Goal: Task Accomplishment & Management: Use online tool/utility

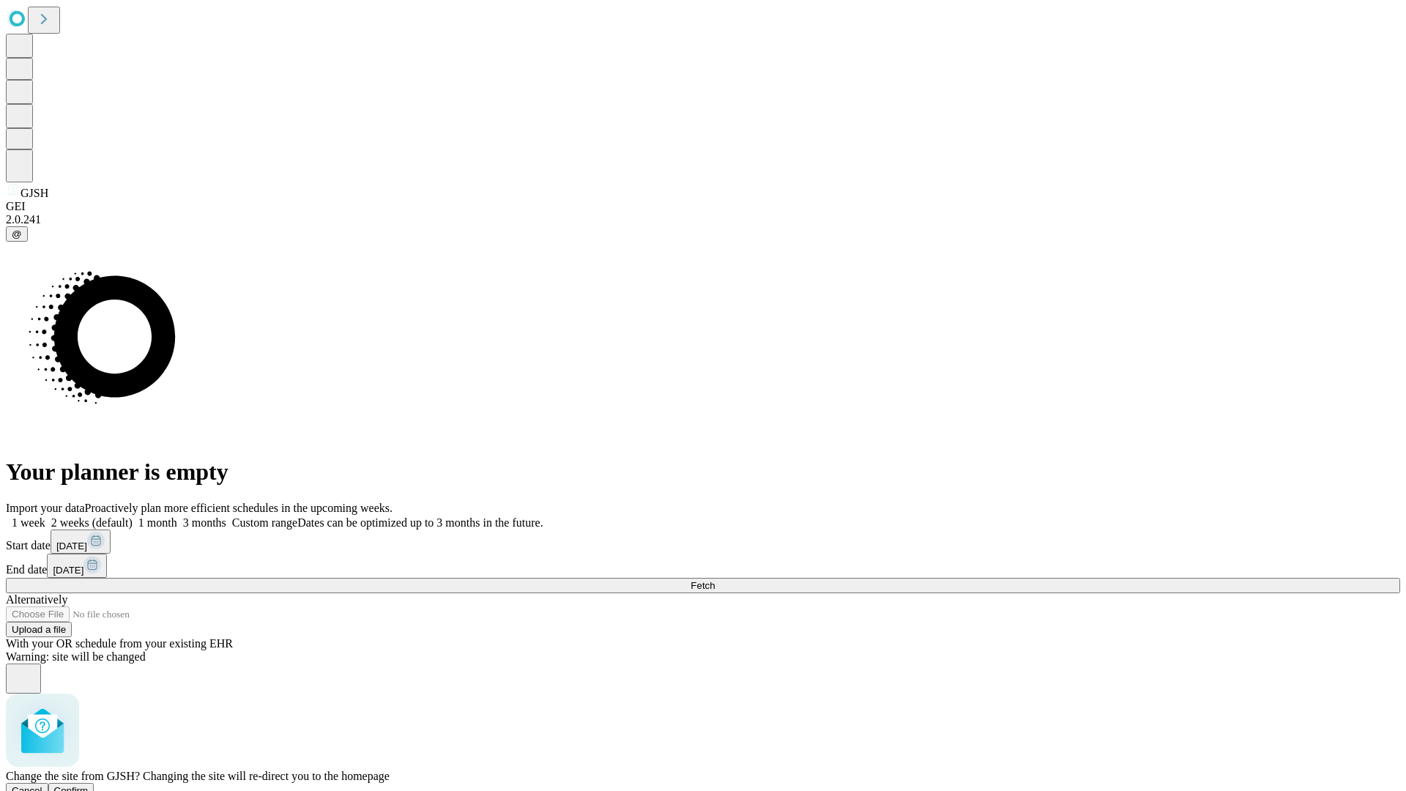
click at [89, 785] on span "Confirm" at bounding box center [71, 790] width 34 height 11
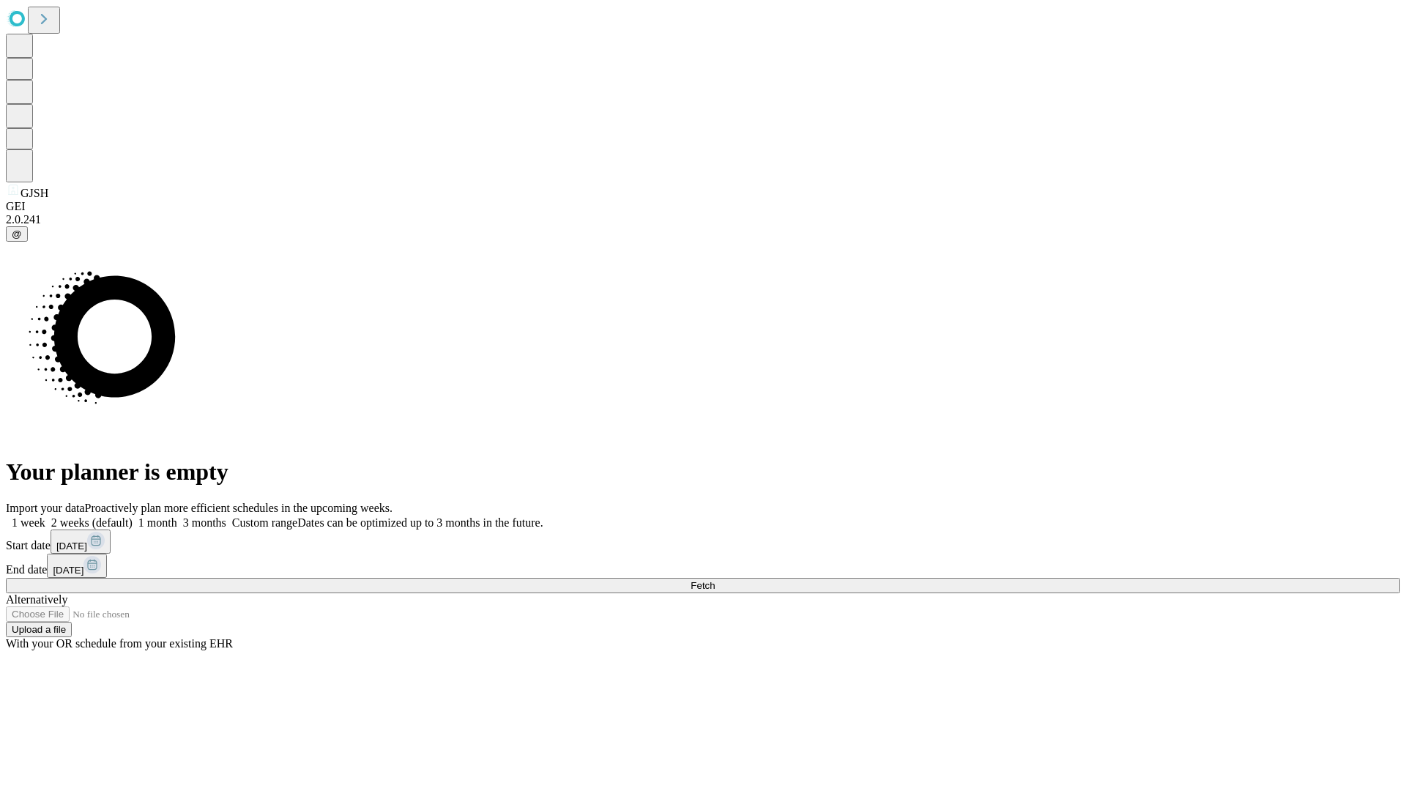
click at [133, 516] on label "2 weeks (default)" at bounding box center [88, 522] width 87 height 12
click at [715, 580] on span "Fetch" at bounding box center [702, 585] width 24 height 11
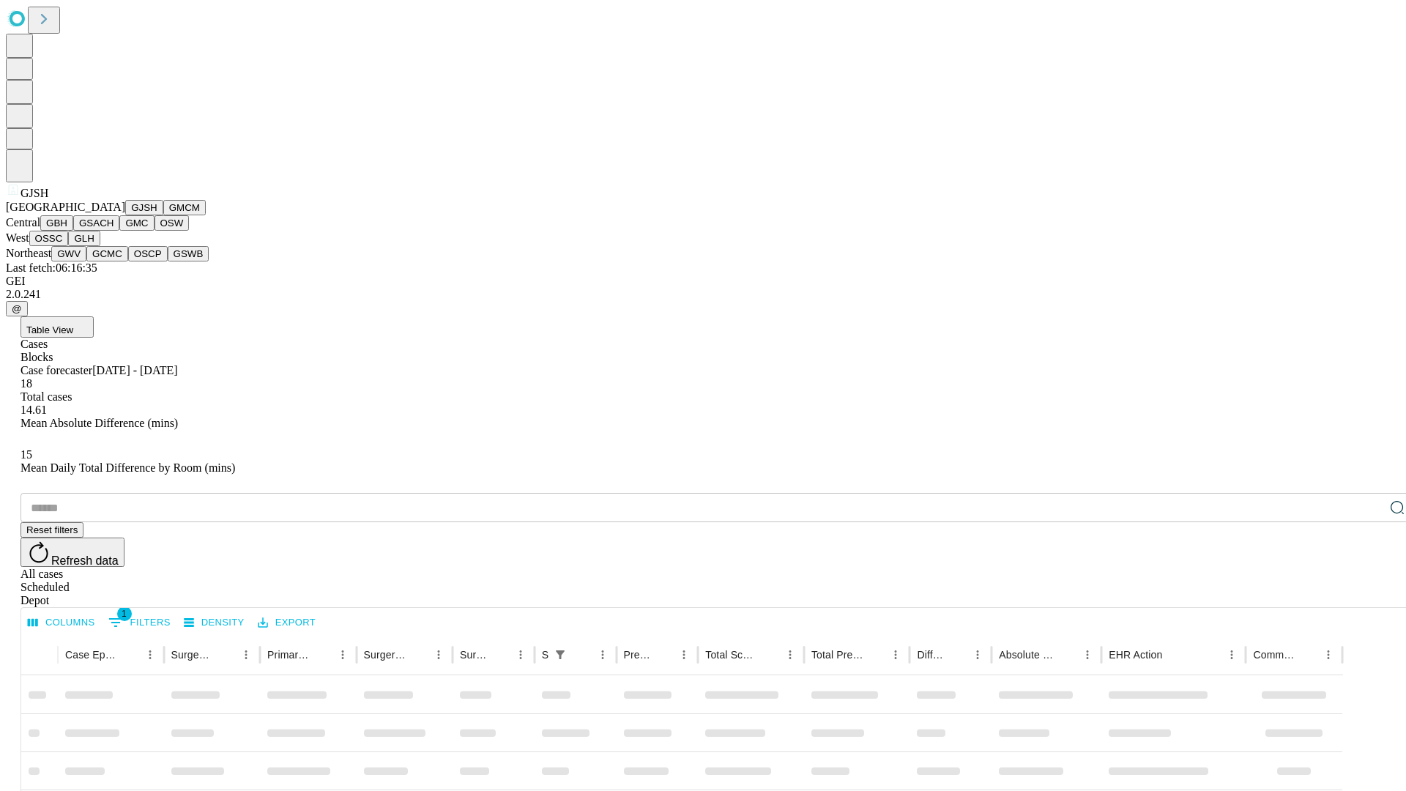
click at [163, 215] on button "GMCM" at bounding box center [184, 207] width 42 height 15
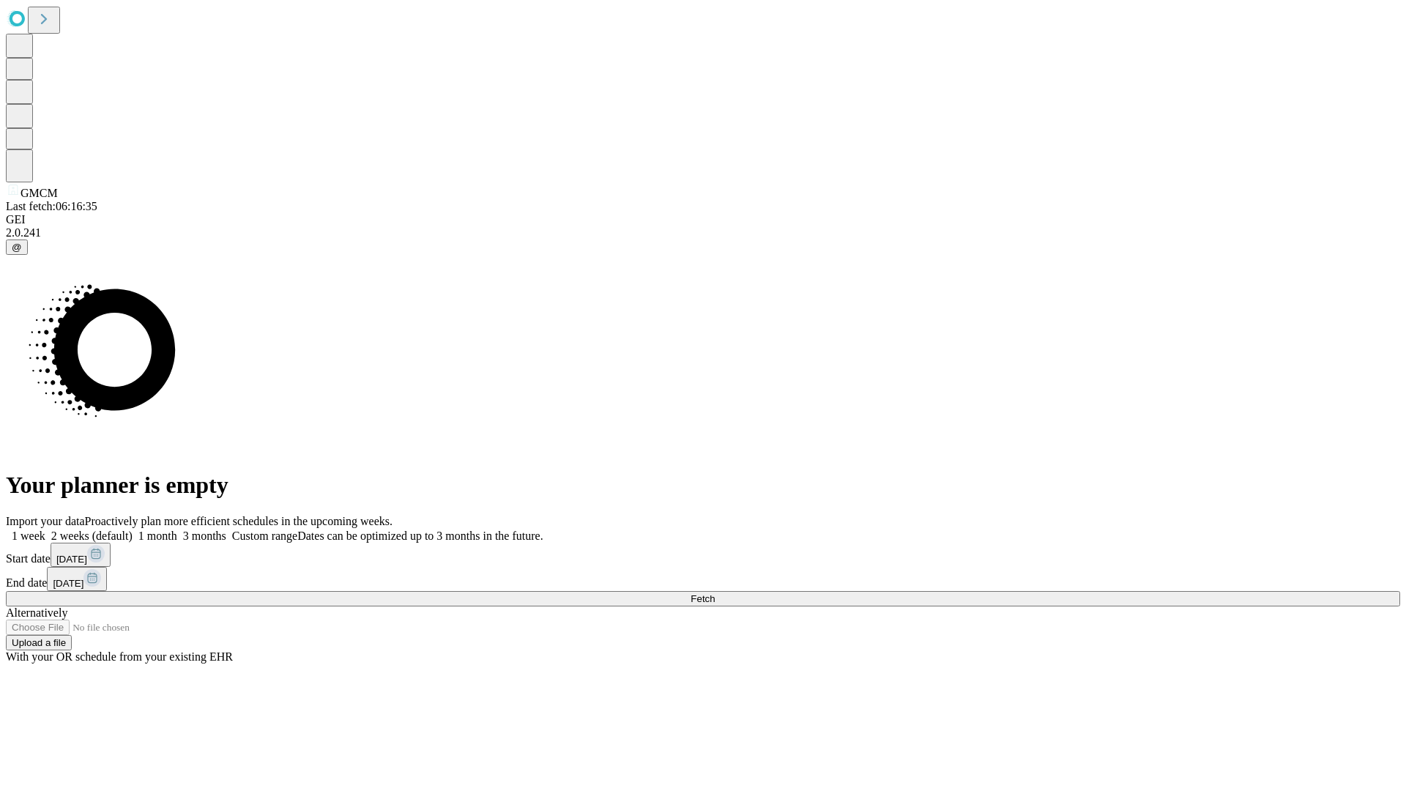
click at [133, 529] on label "2 weeks (default)" at bounding box center [88, 535] width 87 height 12
click at [715, 593] on span "Fetch" at bounding box center [702, 598] width 24 height 11
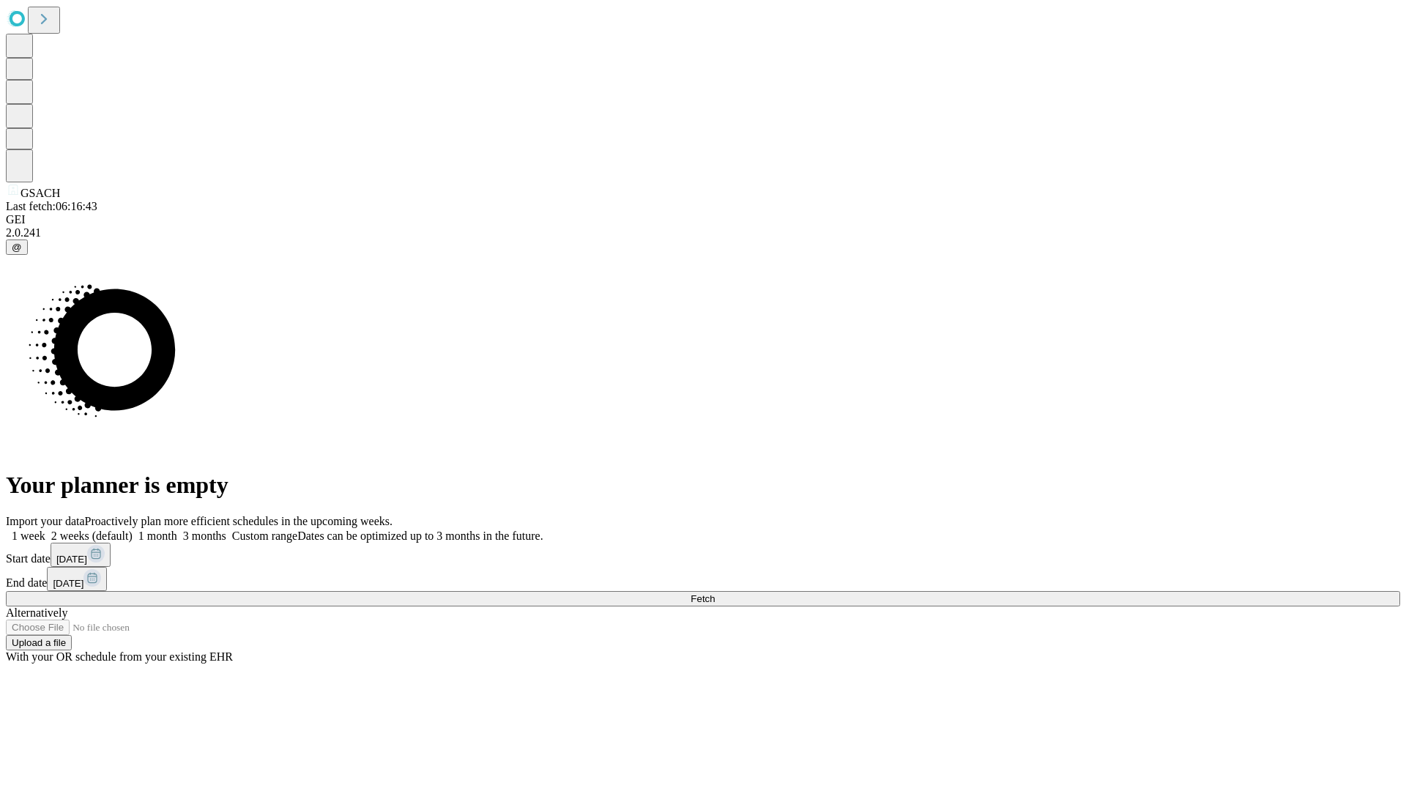
click at [133, 529] on label "2 weeks (default)" at bounding box center [88, 535] width 87 height 12
click at [715, 593] on span "Fetch" at bounding box center [702, 598] width 24 height 11
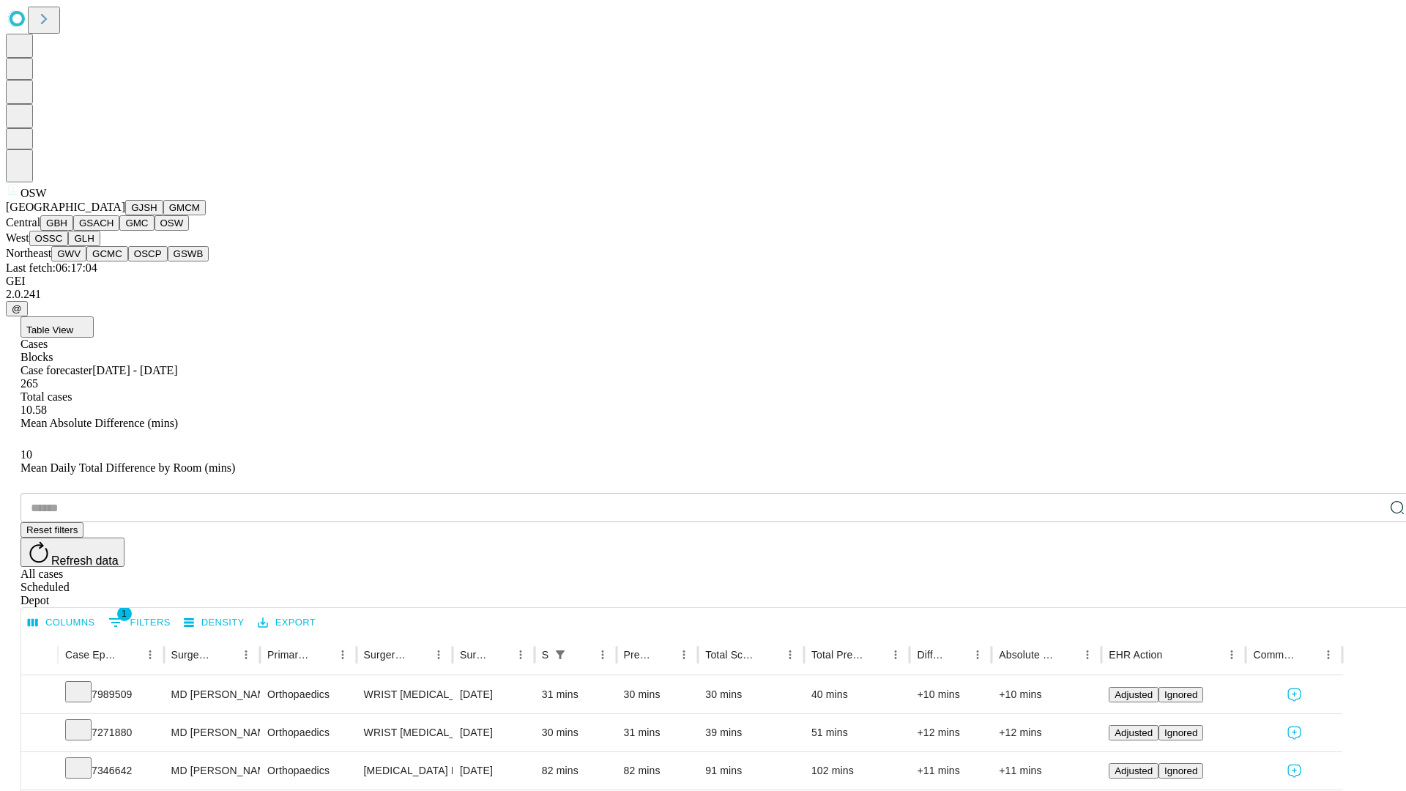
click at [69, 246] on button "OSSC" at bounding box center [49, 238] width 40 height 15
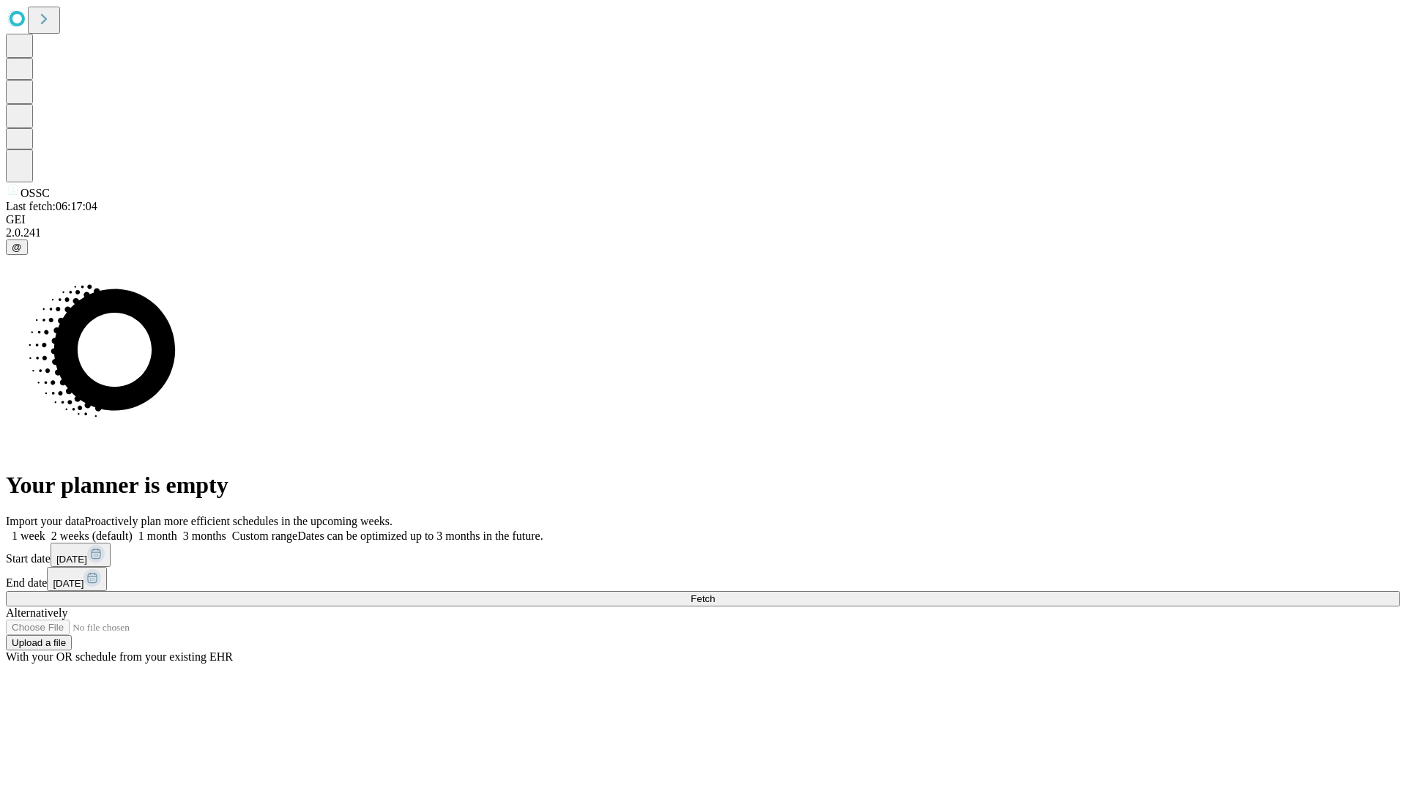
click at [133, 529] on label "2 weeks (default)" at bounding box center [88, 535] width 87 height 12
click at [715, 593] on span "Fetch" at bounding box center [702, 598] width 24 height 11
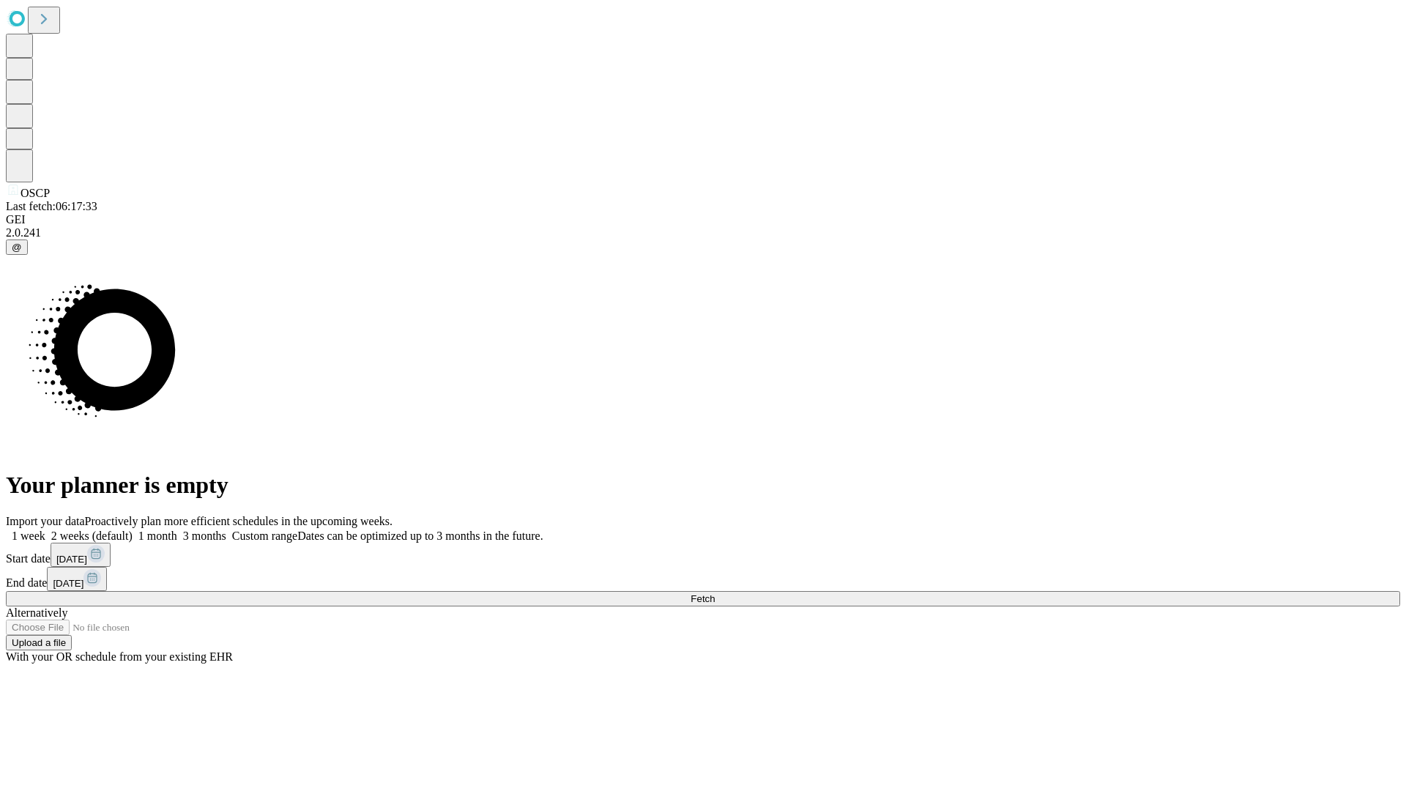
click at [133, 529] on label "2 weeks (default)" at bounding box center [88, 535] width 87 height 12
click at [715, 593] on span "Fetch" at bounding box center [702, 598] width 24 height 11
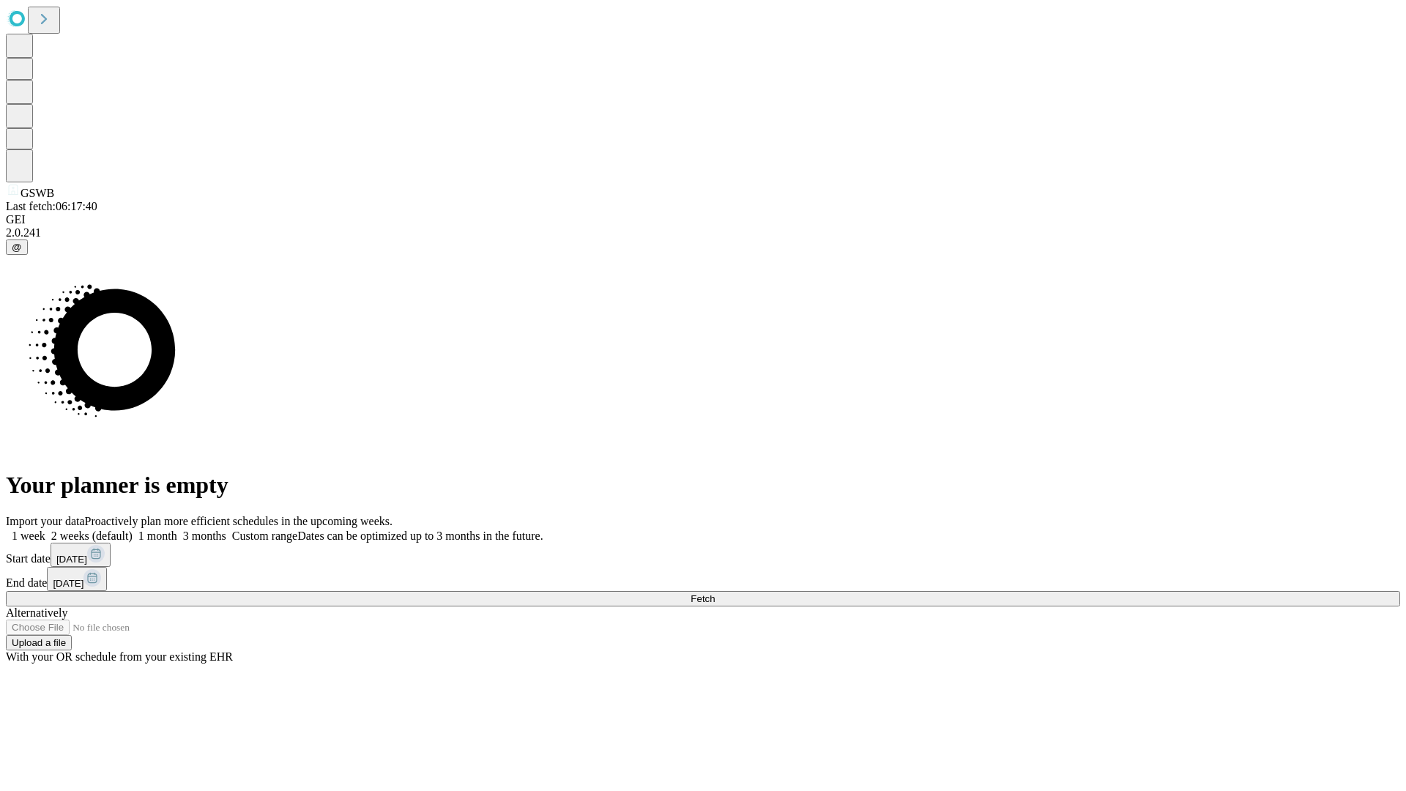
click at [133, 529] on label "2 weeks (default)" at bounding box center [88, 535] width 87 height 12
click at [715, 593] on span "Fetch" at bounding box center [702, 598] width 24 height 11
